Goal: Information Seeking & Learning: Understand process/instructions

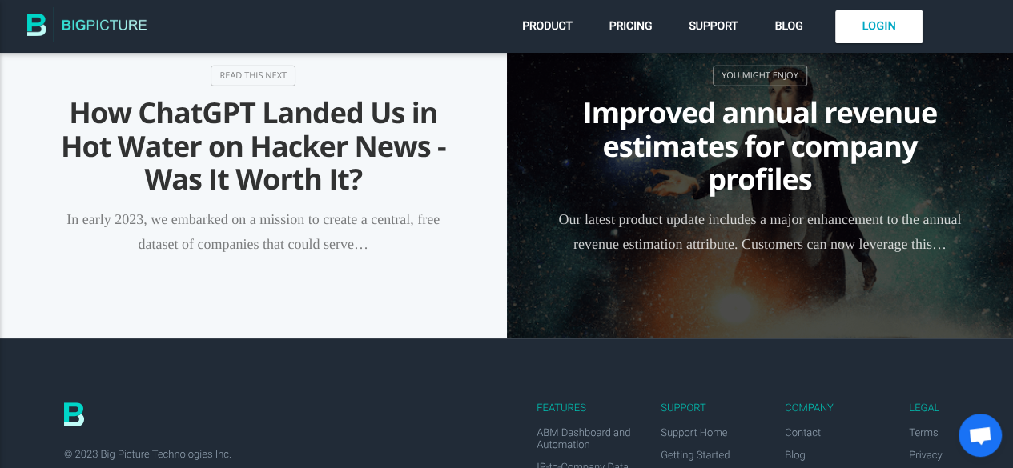
scroll to position [2053, 0]
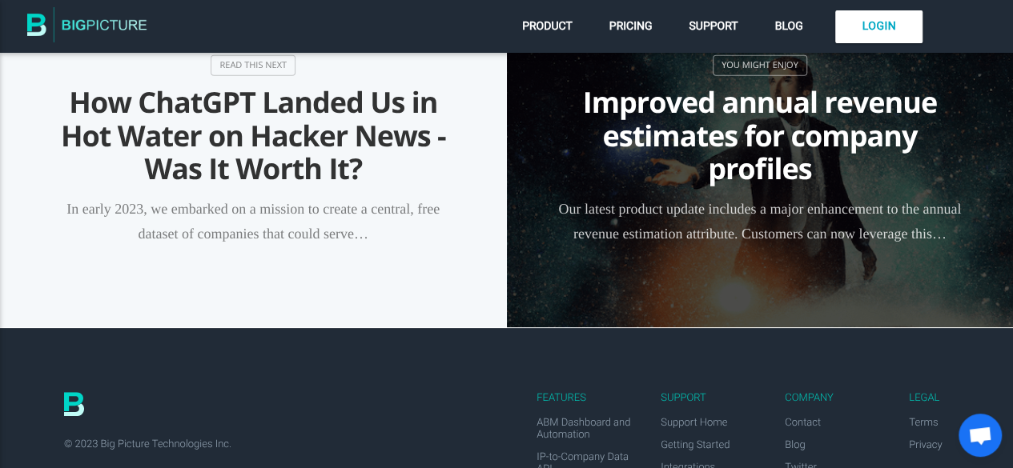
click at [562, 33] on span "Product" at bounding box center [547, 26] width 50 height 13
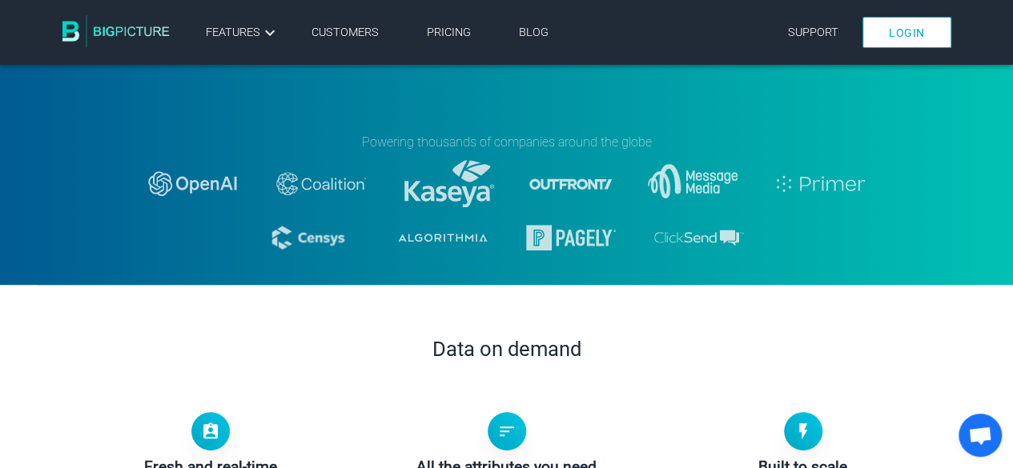
scroll to position [424, 0]
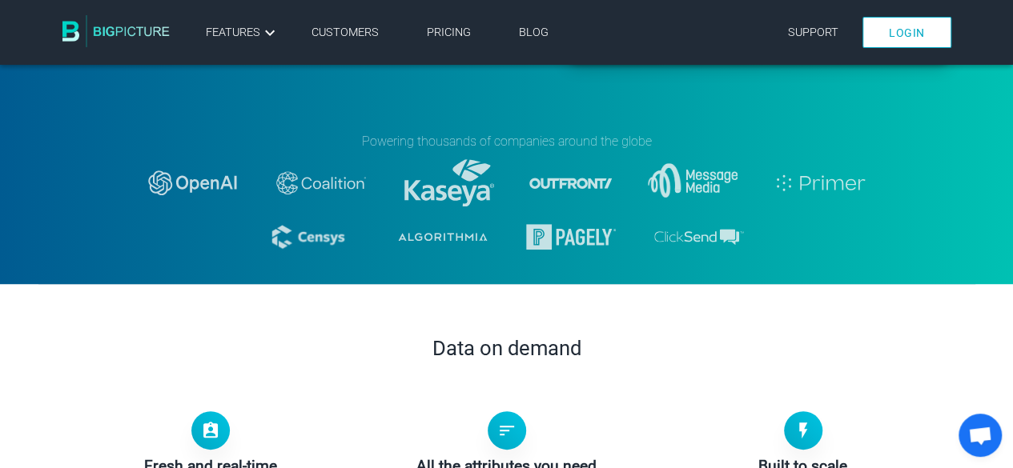
click at [430, 34] on link "Pricing" at bounding box center [449, 33] width 44 height 14
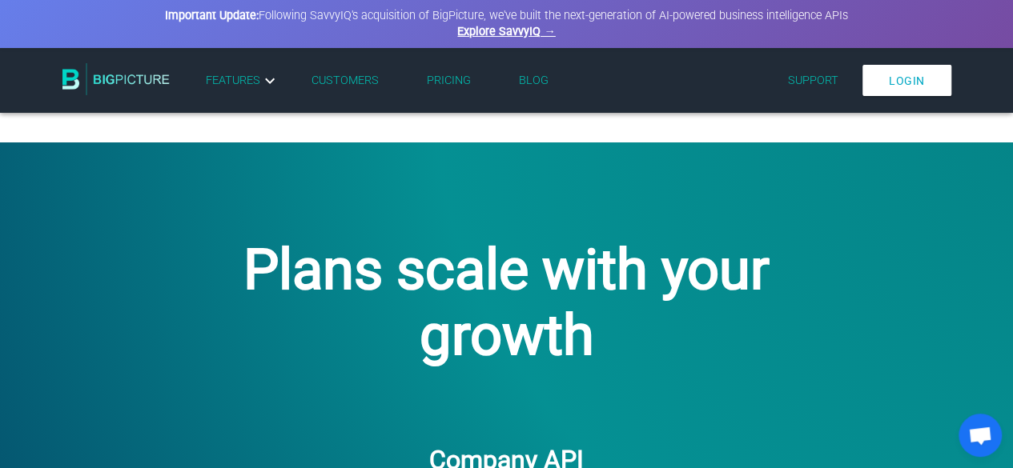
click at [442, 86] on link "Pricing" at bounding box center [449, 81] width 44 height 14
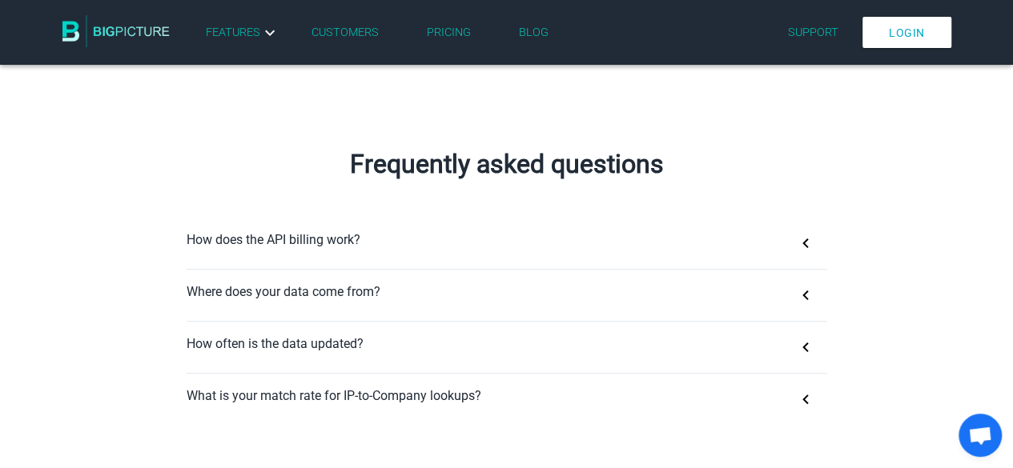
scroll to position [944, 0]
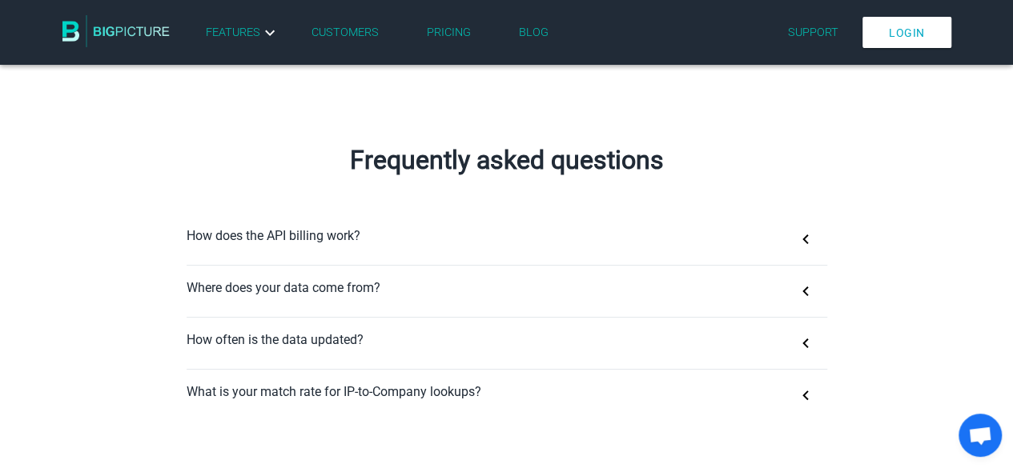
click at [380, 259] on button "How does the API billing work?" at bounding box center [507, 239] width 641 height 51
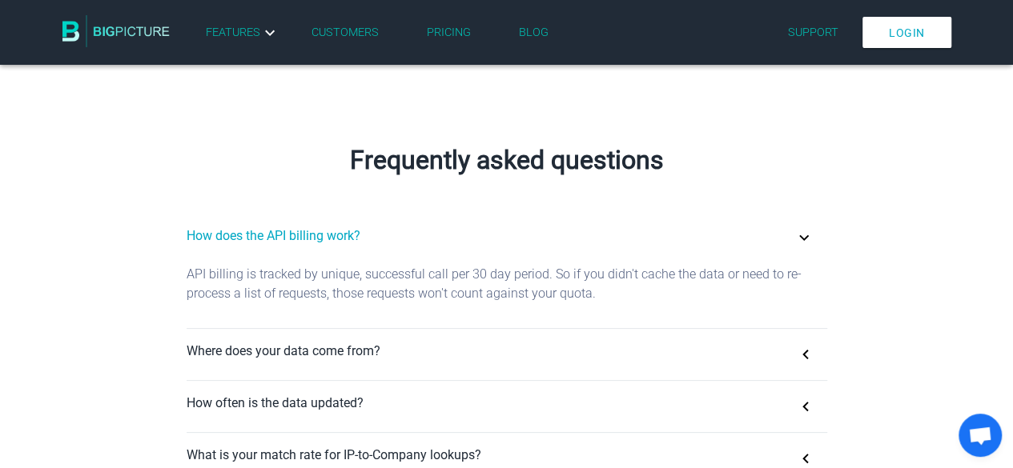
click at [380, 259] on button "How does the API billing work?" at bounding box center [507, 239] width 641 height 51
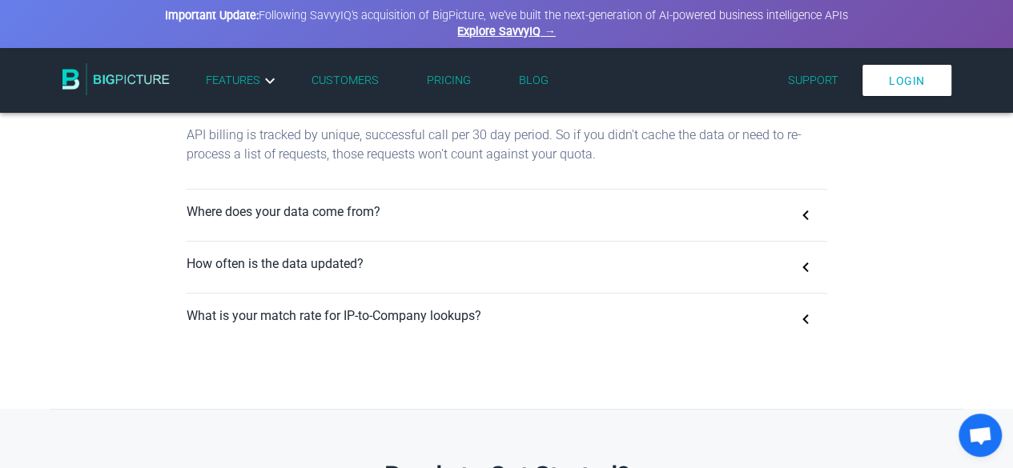
scroll to position [626, 0]
